Goal: Information Seeking & Learning: Learn about a topic

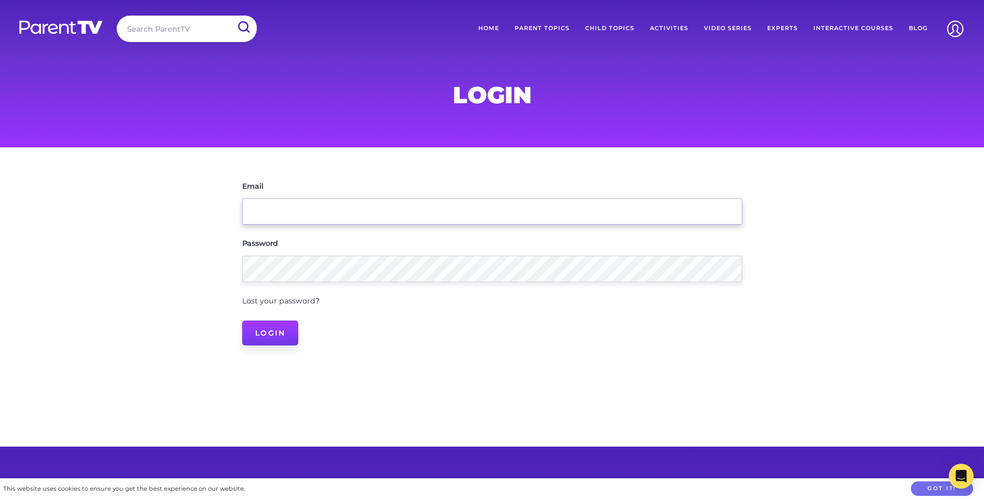
type input "[EMAIL_ADDRESS][DOMAIN_NAME]"
click at [281, 342] on input "Login" at bounding box center [270, 333] width 57 height 25
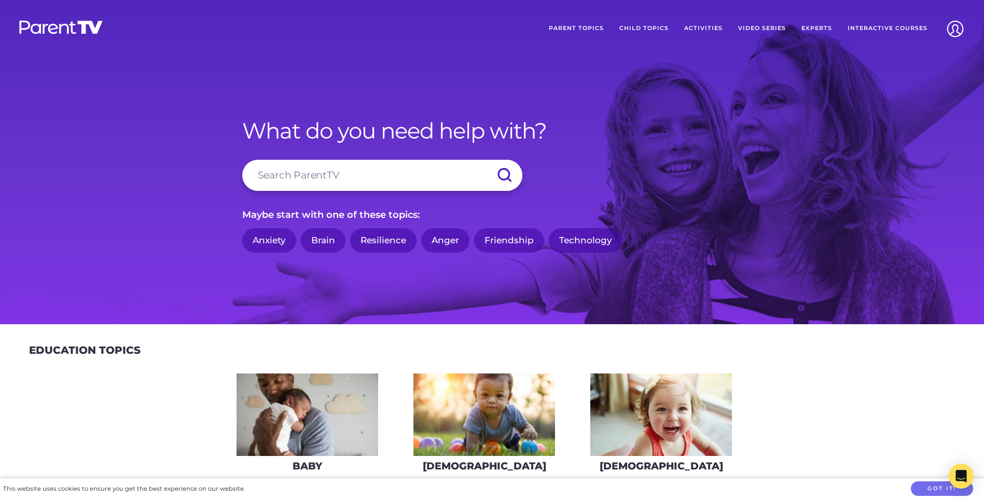
click at [341, 181] on input "search" at bounding box center [382, 175] width 280 height 31
type input "pretend play"
click at [486, 160] on input "submit" at bounding box center [504, 175] width 36 height 31
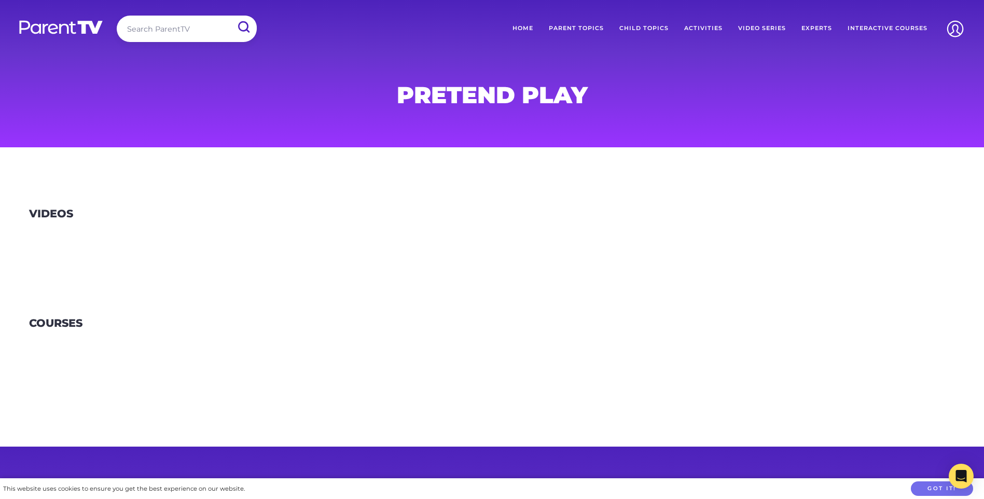
click at [182, 34] on input "search" at bounding box center [187, 29] width 140 height 26
type input "imaginative play"
click at [230, 16] on input "submit" at bounding box center [243, 27] width 27 height 23
